Goal: Task Accomplishment & Management: Manage account settings

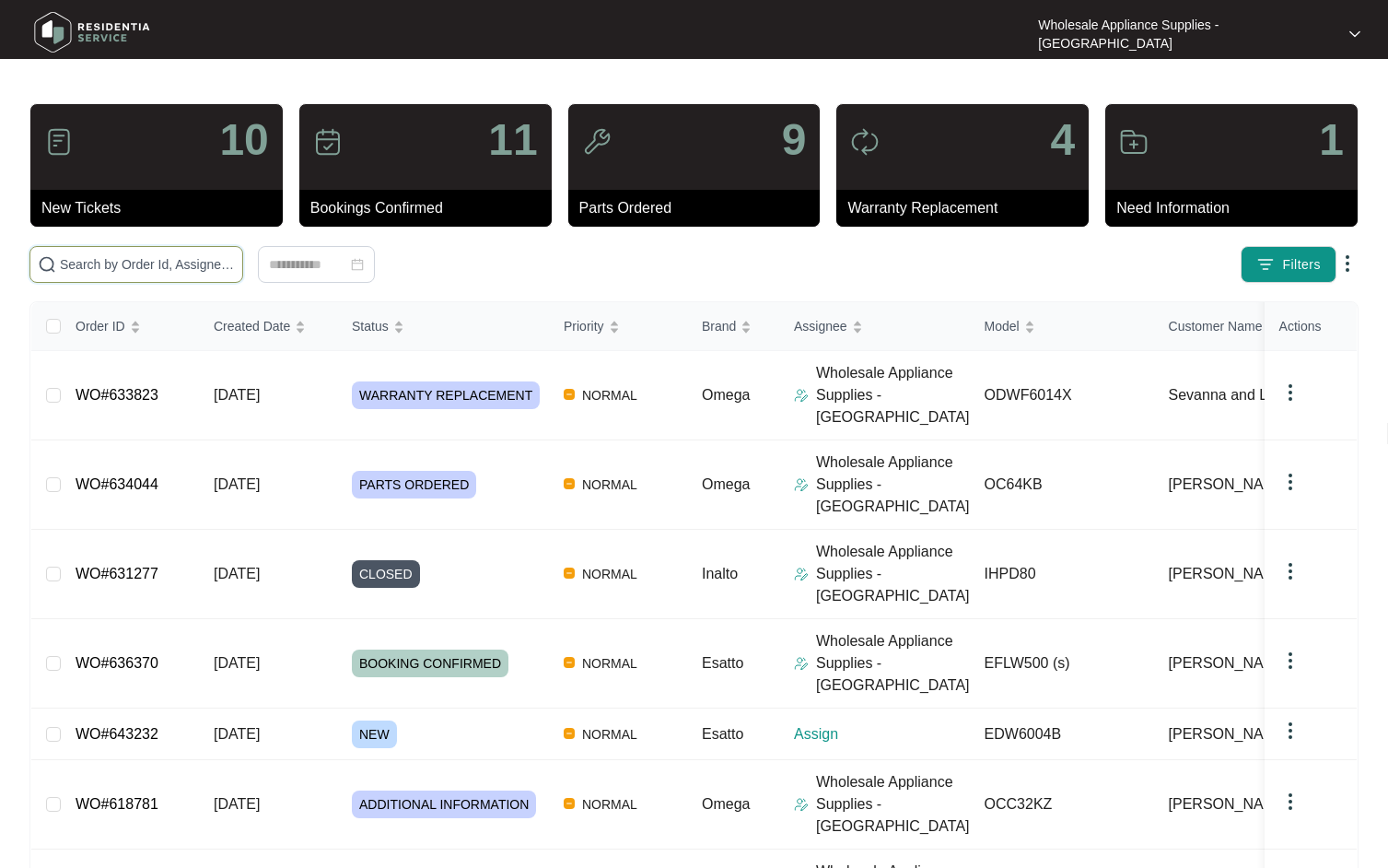
click at [182, 259] on input "text" at bounding box center [147, 265] width 175 height 21
paste input "OC64KB"
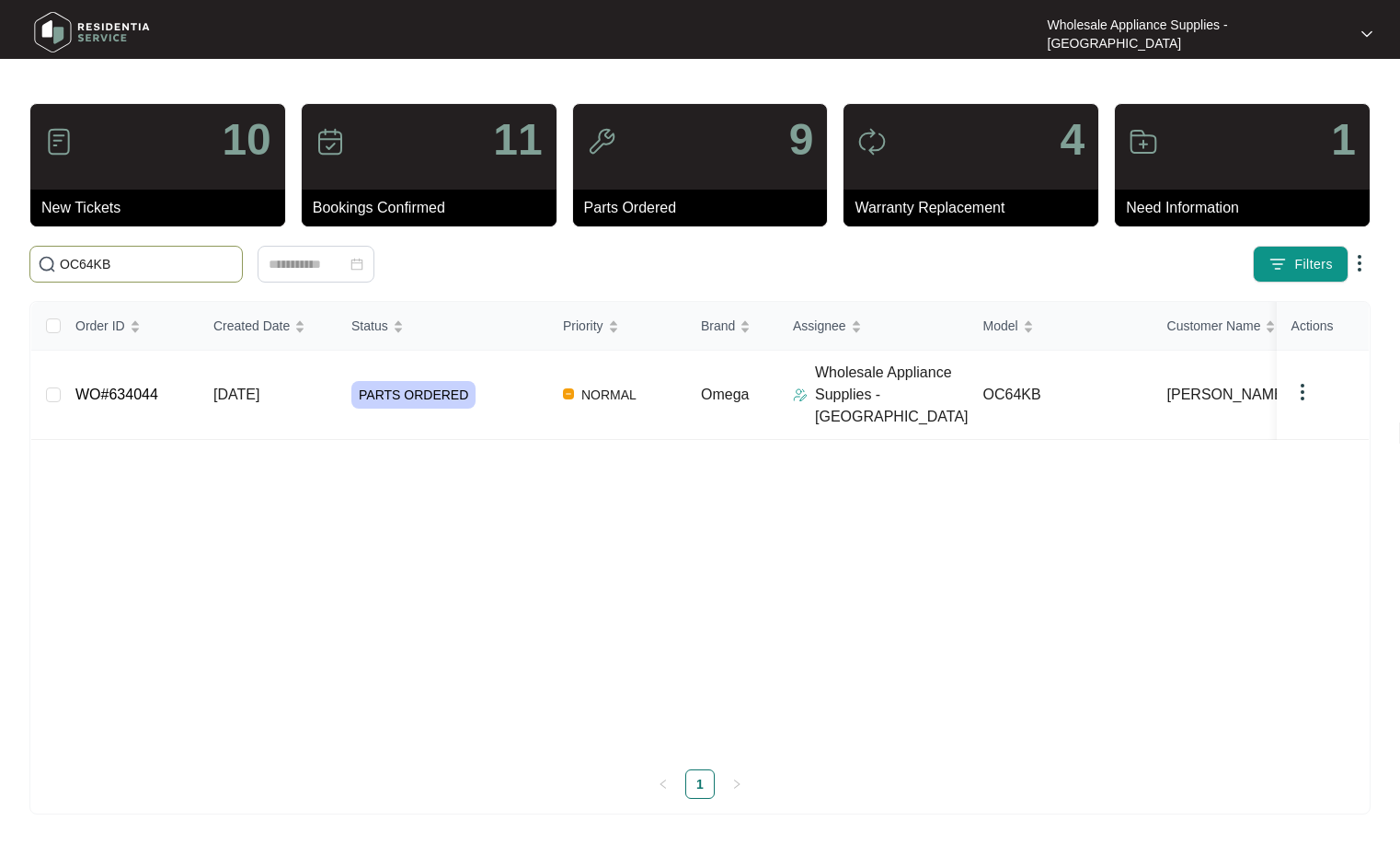
type input "OC64KB"
click at [879, 388] on p "Wholesale Appliance Supplies - [GEOGRAPHIC_DATA]" at bounding box center [892, 395] width 154 height 67
click at [263, 370] on td "[DATE]" at bounding box center [267, 395] width 138 height 89
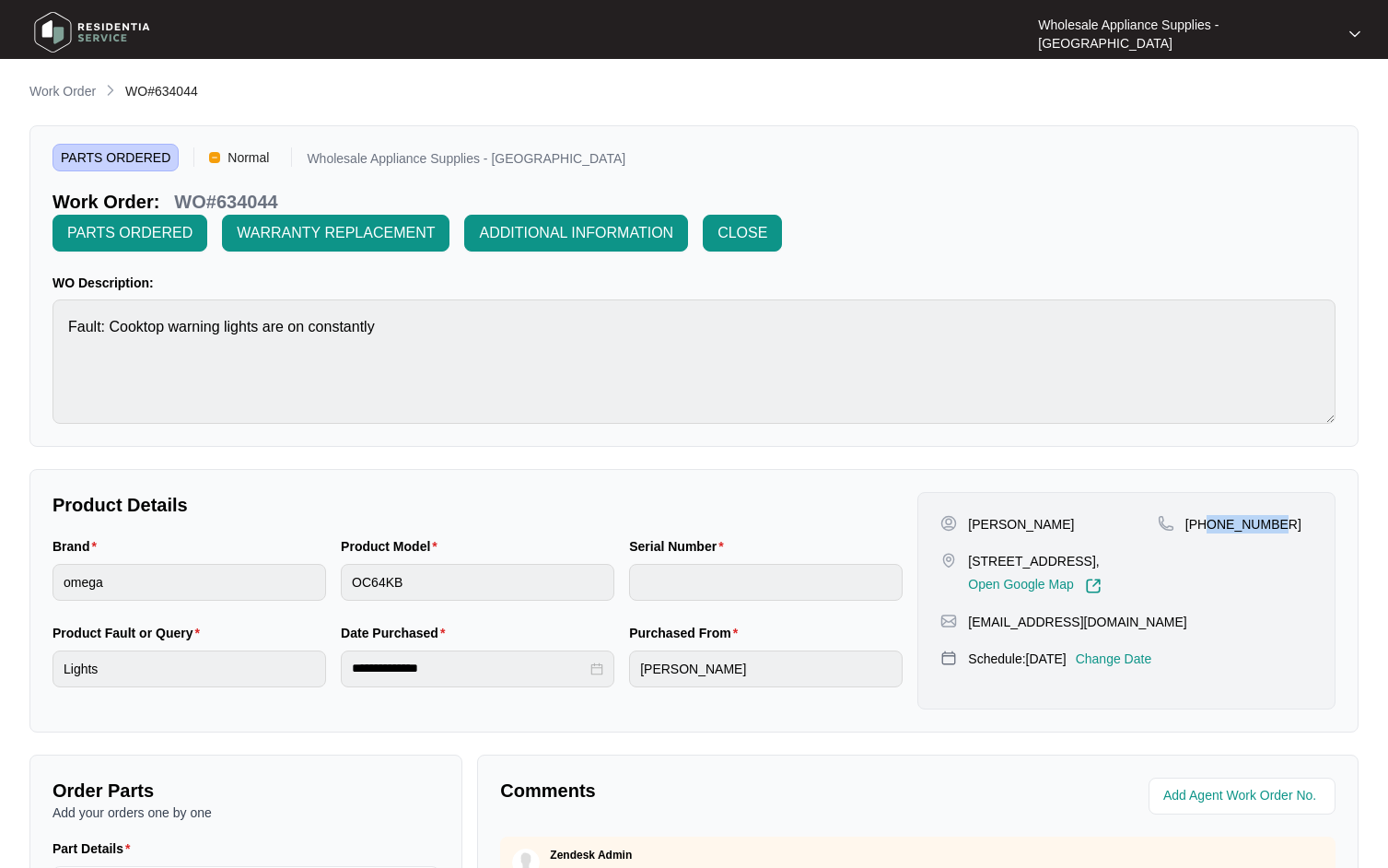
drag, startPoint x: 1278, startPoint y: 493, endPoint x: 1206, endPoint y: 495, distance: 72.0
click at [1206, 515] on div "[PHONE_NUMBER]" at bounding box center [1235, 525] width 155 height 19
copy p "466124230"
click at [1148, 649] on p "Change Date" at bounding box center [1114, 659] width 76 height 19
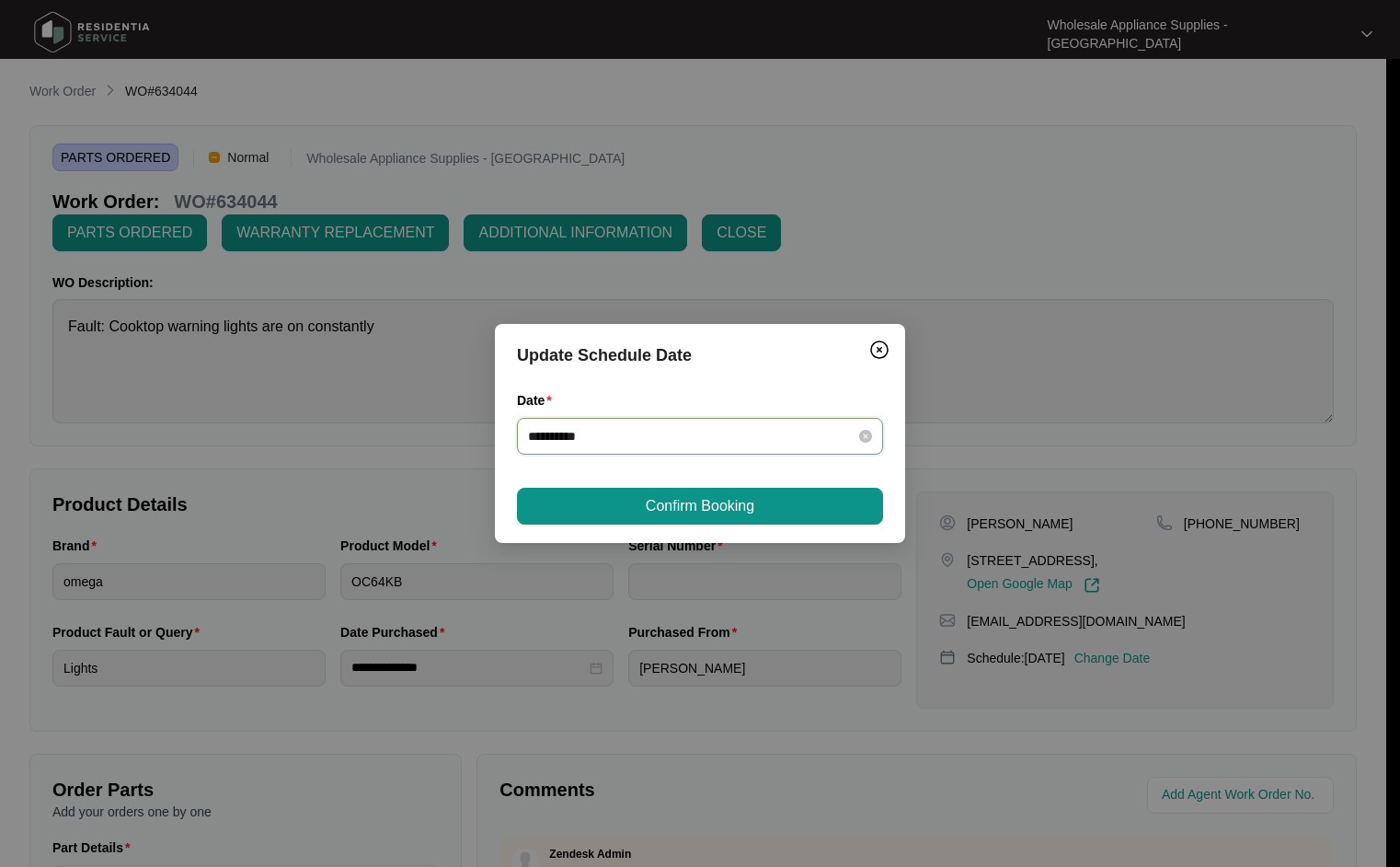
click at [827, 444] on input "**********" at bounding box center [689, 437] width 322 height 21
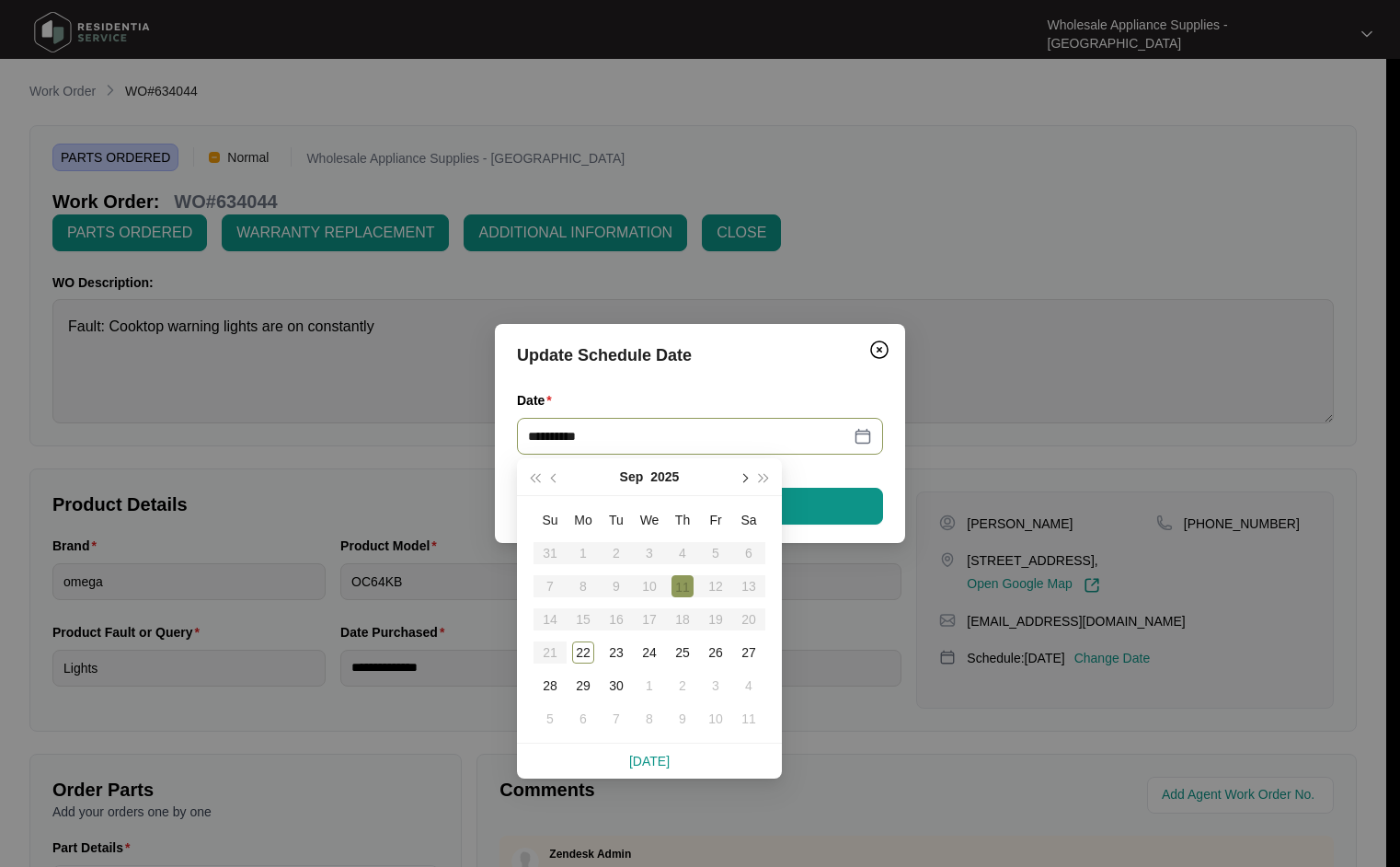
click at [750, 481] on button "button" at bounding box center [743, 476] width 21 height 37
click at [681, 551] on div "2" at bounding box center [683, 553] width 22 height 22
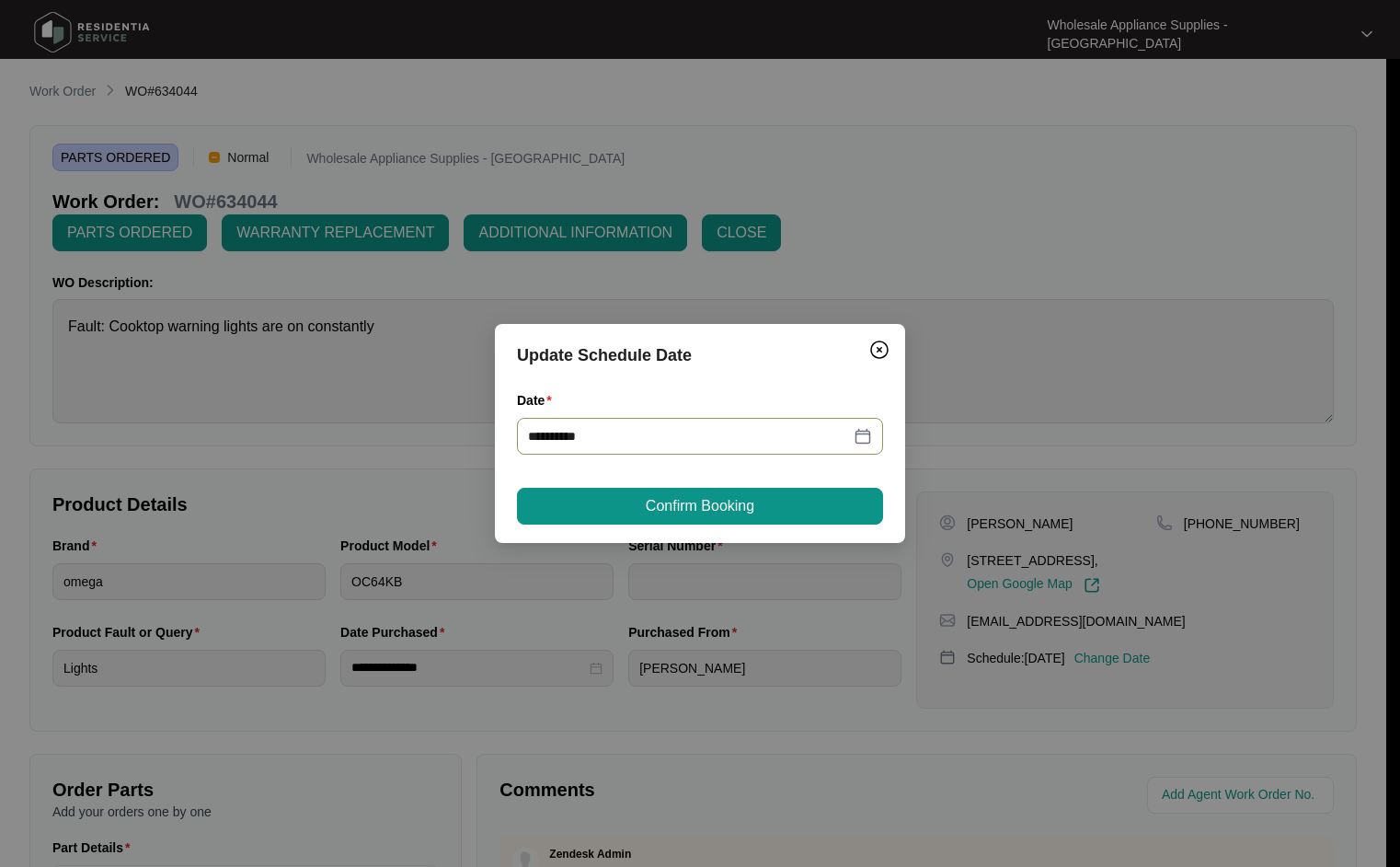
type input "**********"
click at [698, 497] on span "Confirm Booking" at bounding box center [700, 506] width 109 height 22
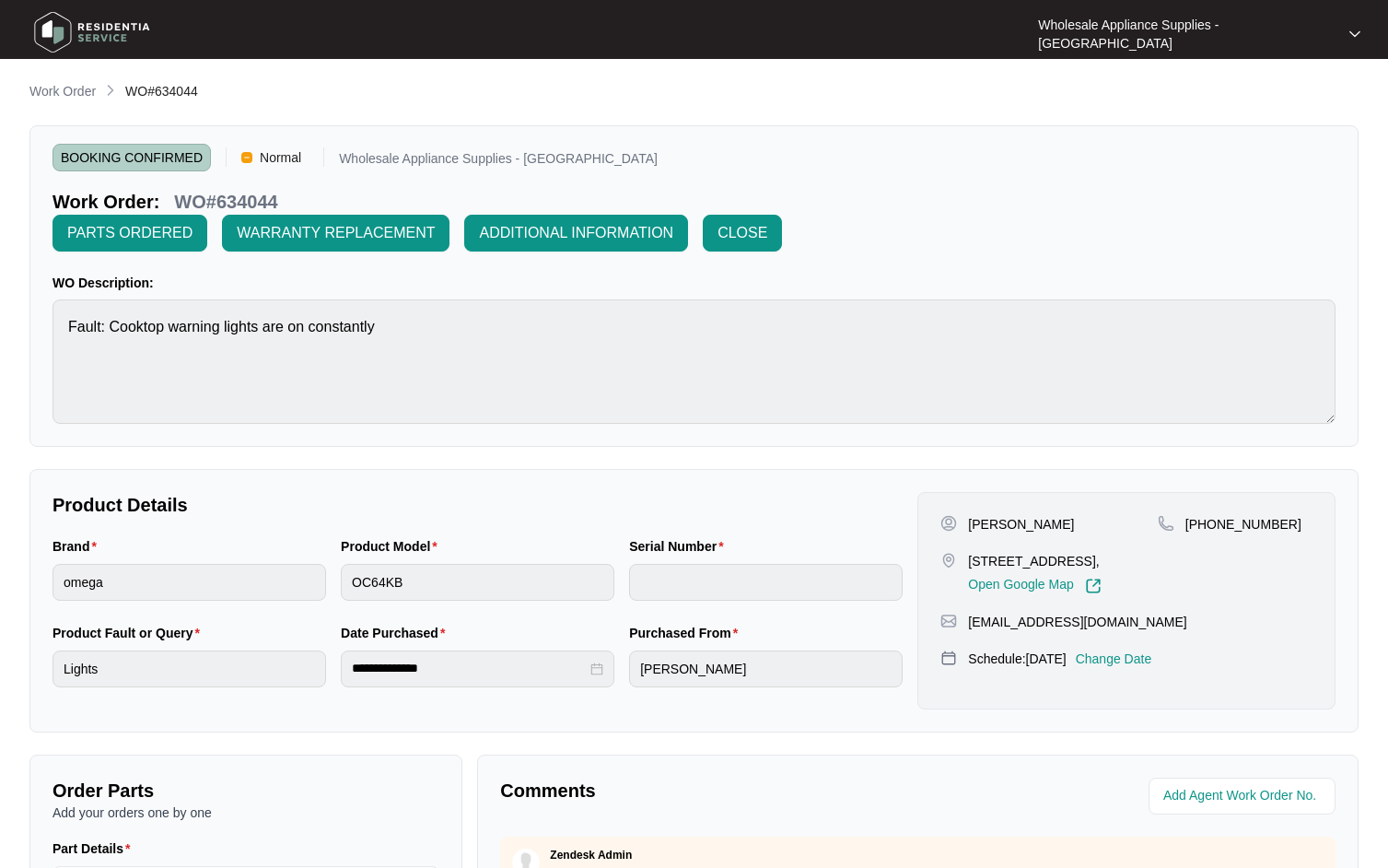
drag, startPoint x: 74, startPoint y: 92, endPoint x: 59, endPoint y: 93, distance: 15.0
click at [74, 92] on p "Work Order" at bounding box center [62, 91] width 67 height 19
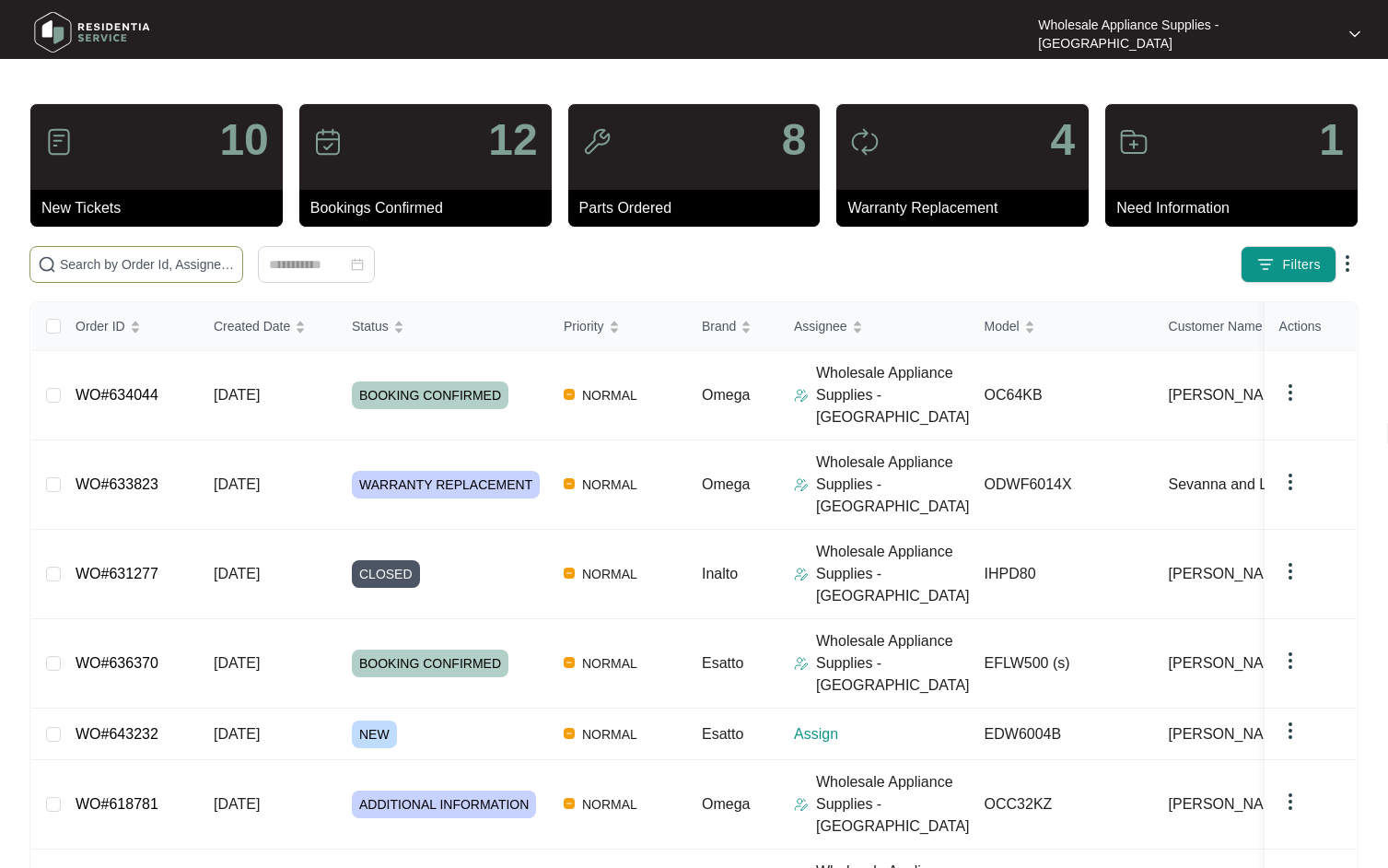
click at [165, 253] on span at bounding box center [136, 264] width 214 height 37
type input "v"
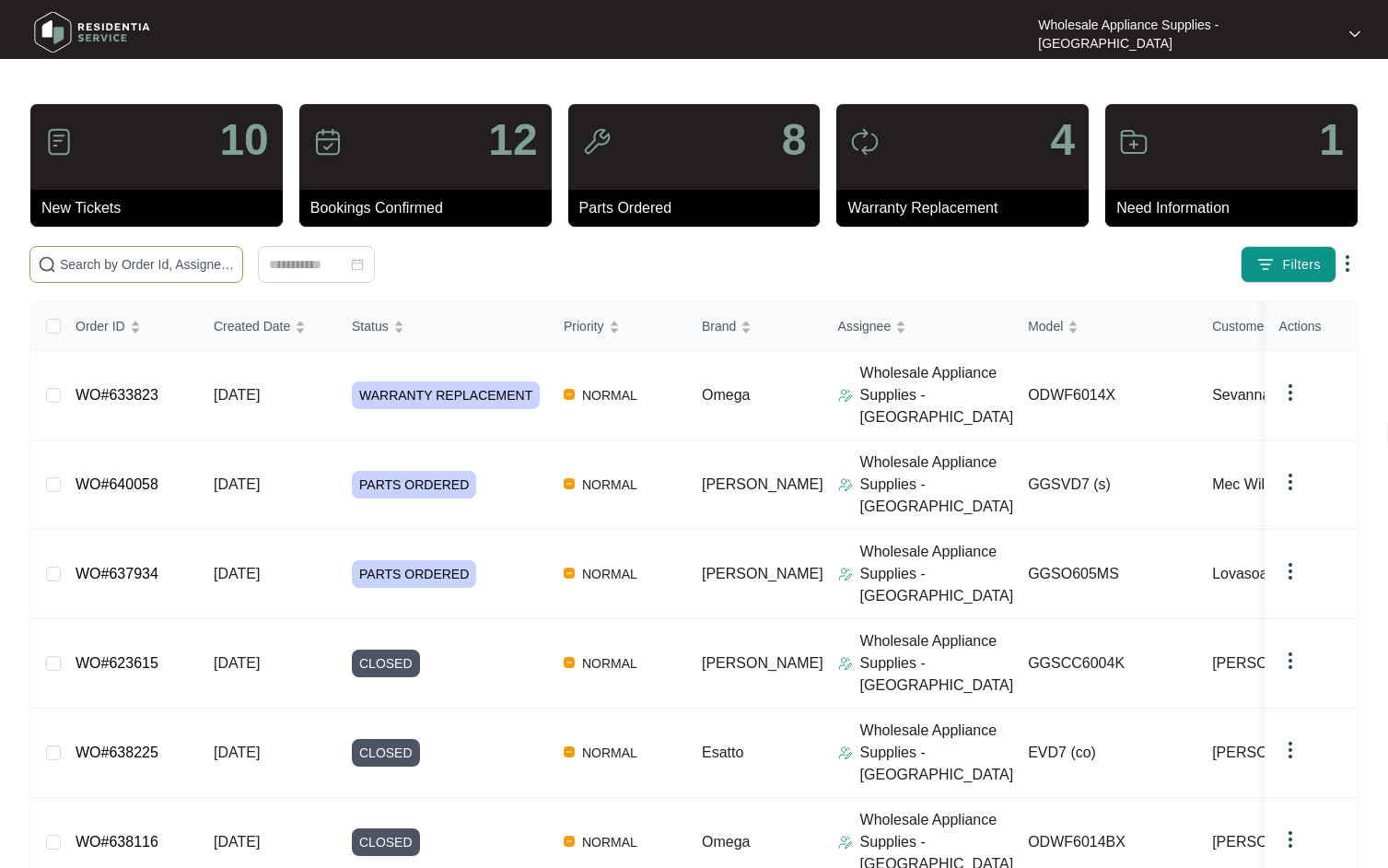
paste input "OC64KB"
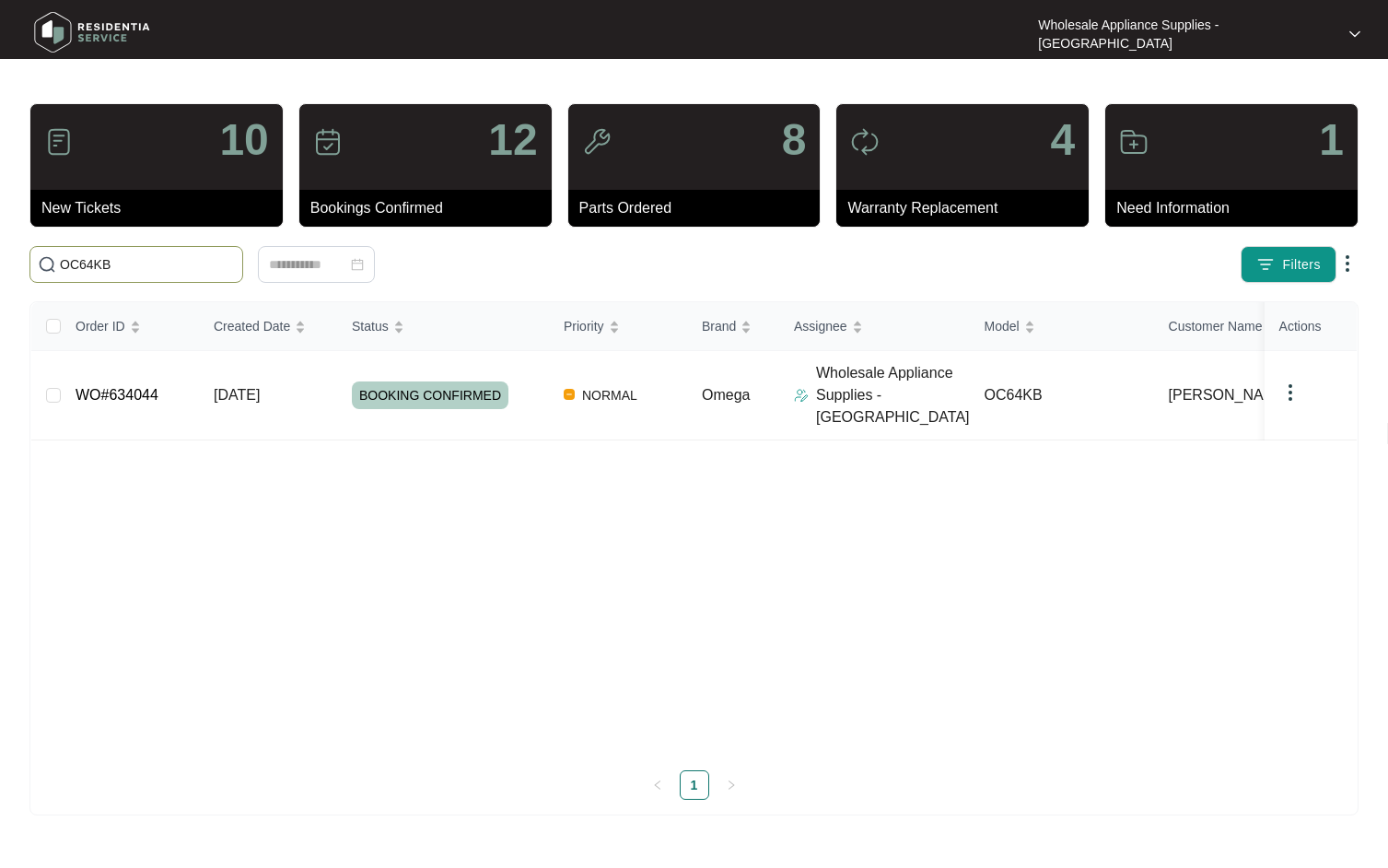
type input "OC64KB"
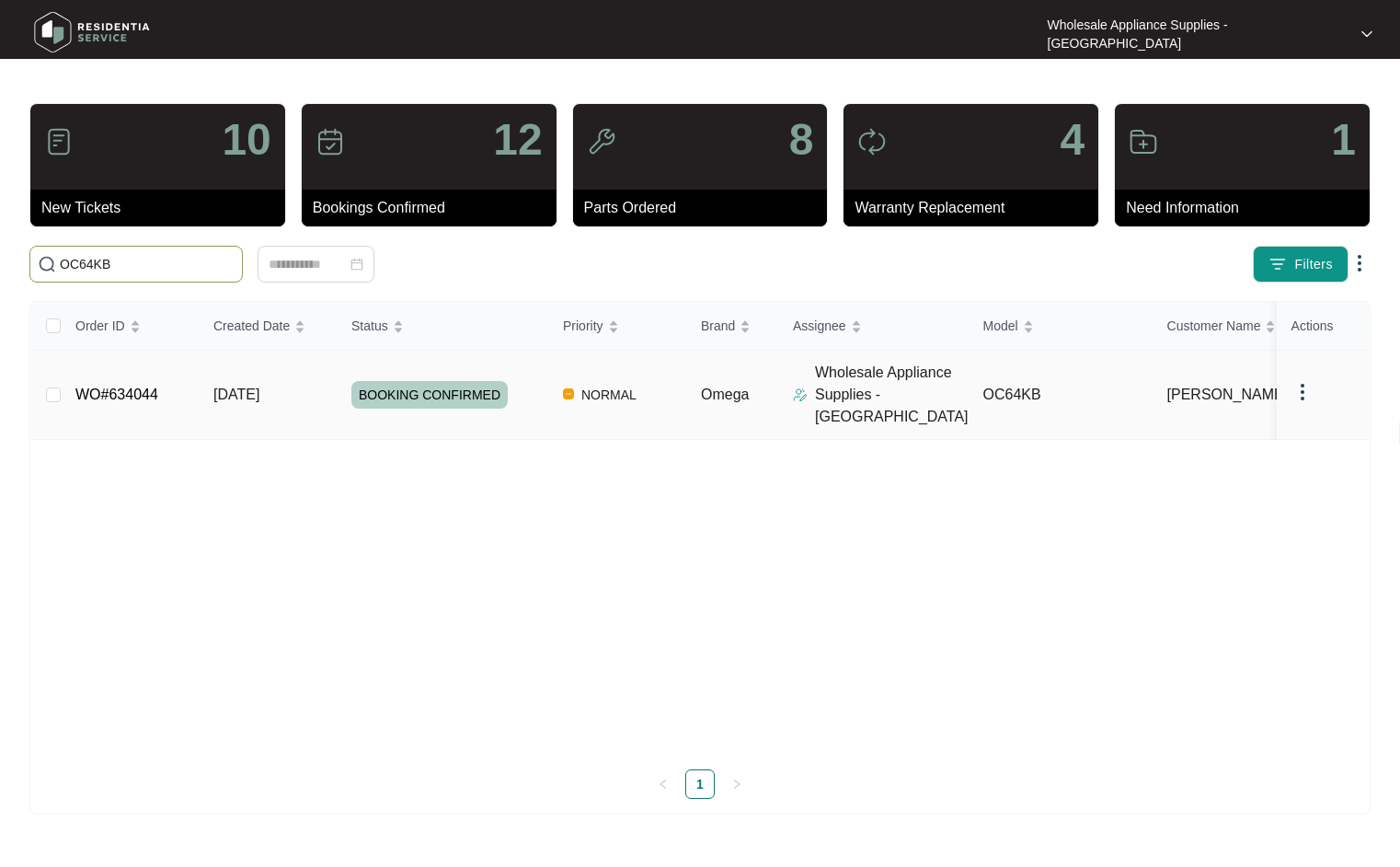
click at [260, 388] on span "[DATE]" at bounding box center [236, 394] width 46 height 16
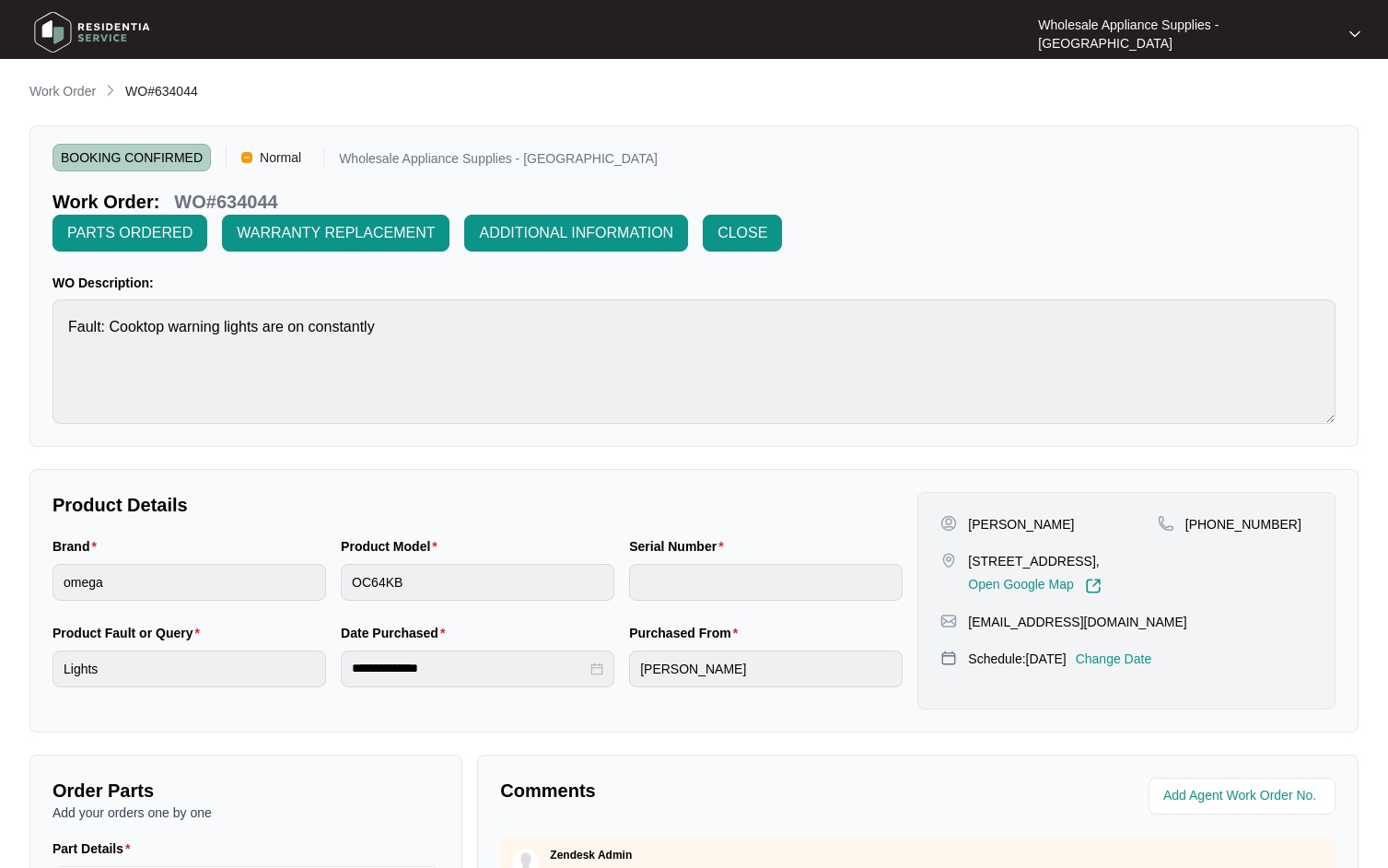
drag, startPoint x: 92, startPoint y: 92, endPoint x: 117, endPoint y: 92, distance: 25.0
click at [92, 92] on p "Work Order" at bounding box center [62, 91] width 67 height 19
